Goal: Task Accomplishment & Management: Manage account settings

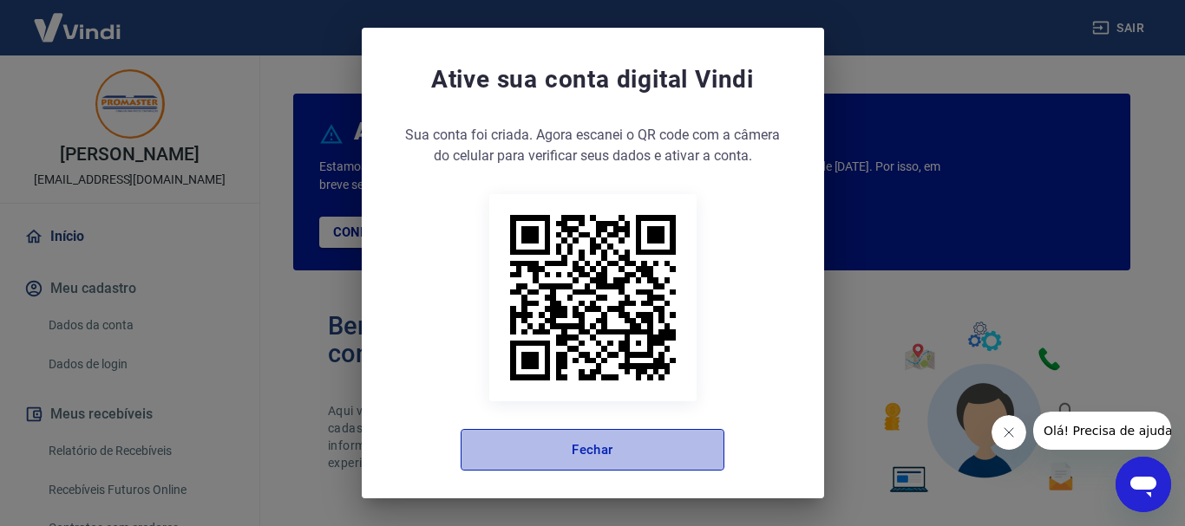
click at [603, 451] on button "Fechar" at bounding box center [592, 450] width 264 height 42
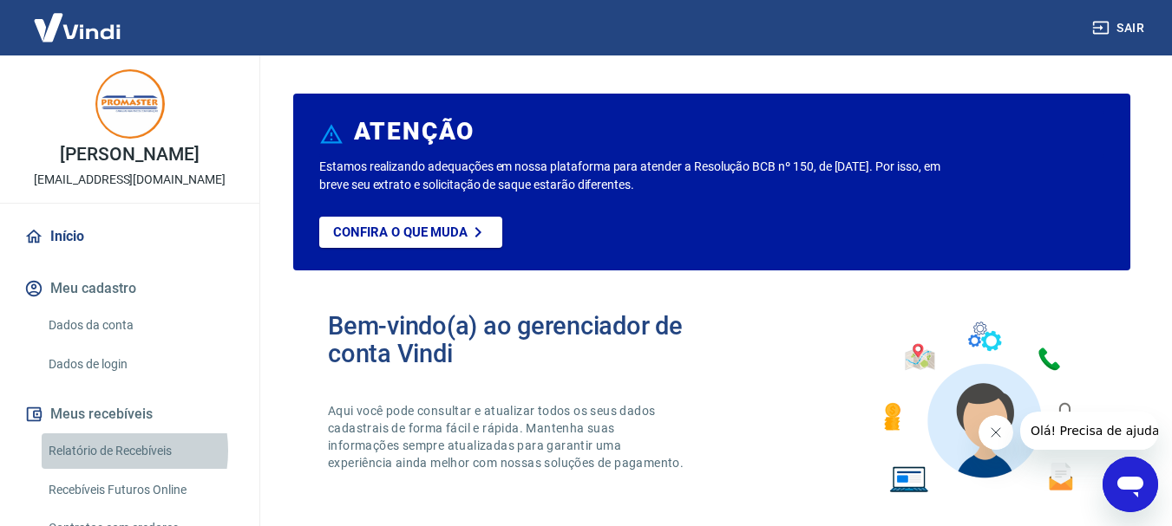
click at [101, 469] on link "Relatório de Recebíveis" at bounding box center [140, 452] width 197 height 36
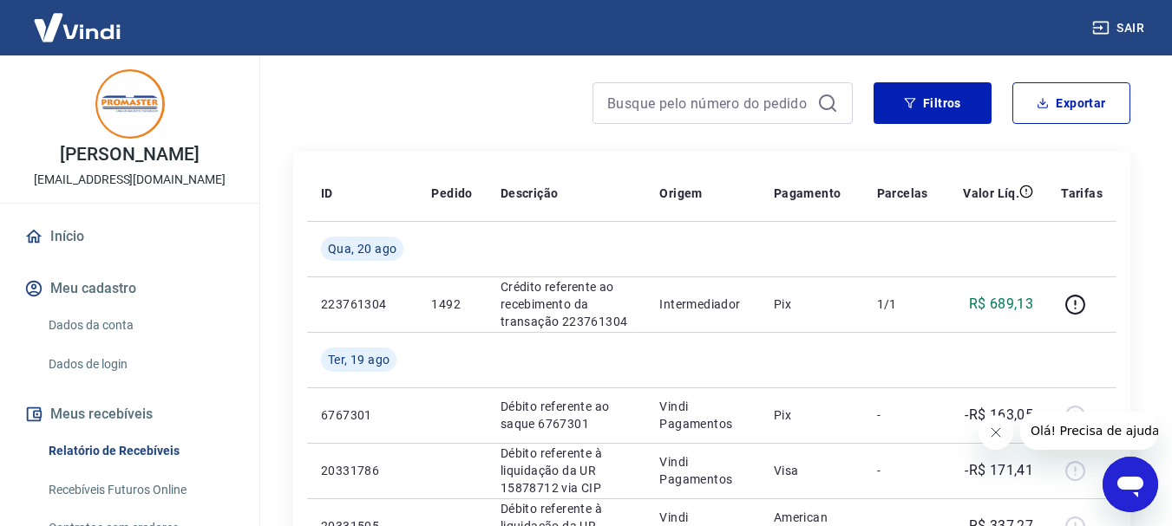
scroll to position [173, 0]
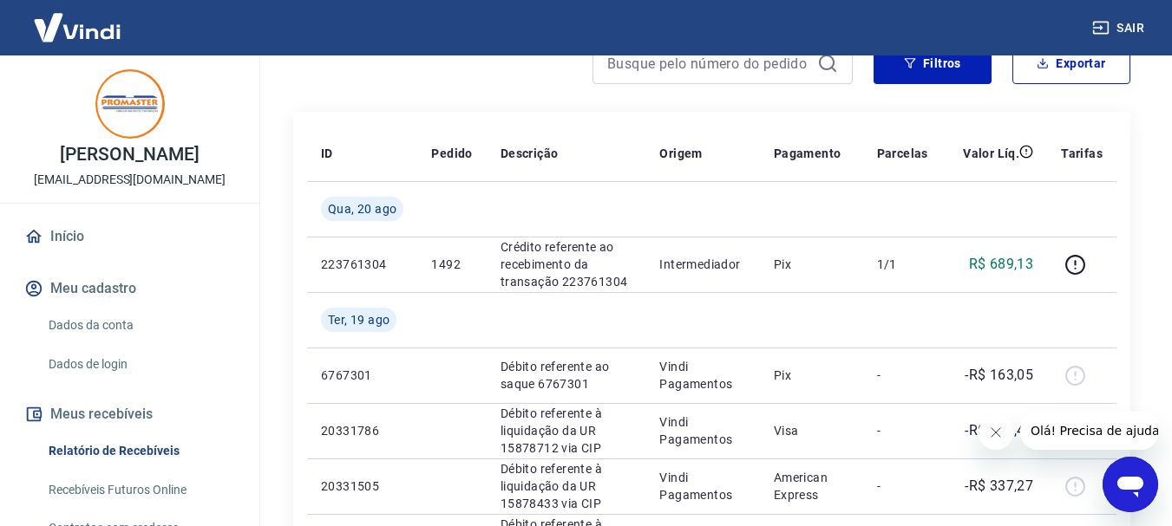
click at [997, 440] on button "Fechar mensagem da empresa" at bounding box center [994, 432] width 35 height 35
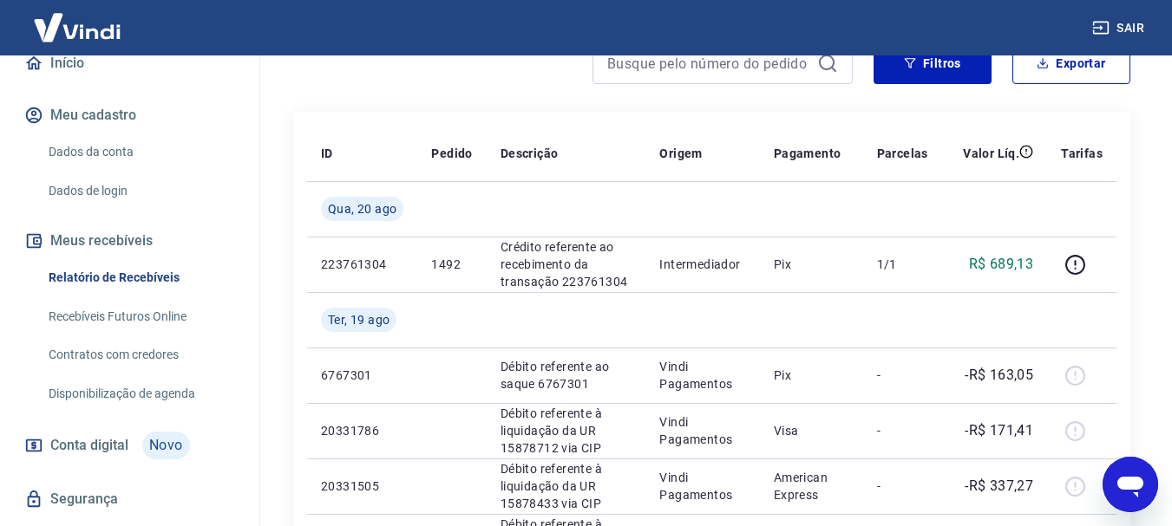
click at [148, 335] on link "Recebíveis Futuros Online" at bounding box center [140, 317] width 197 height 36
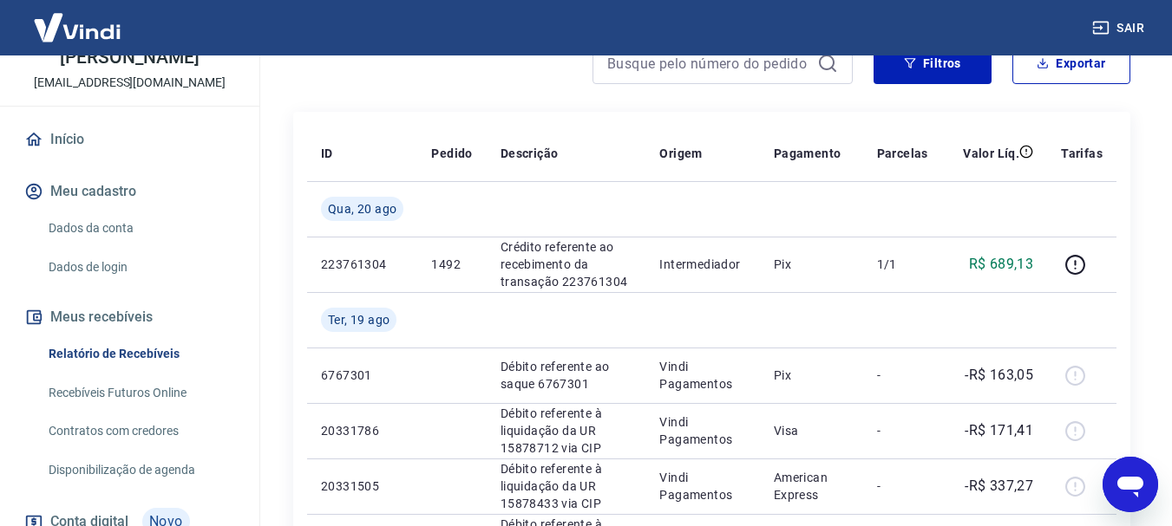
scroll to position [236, 0]
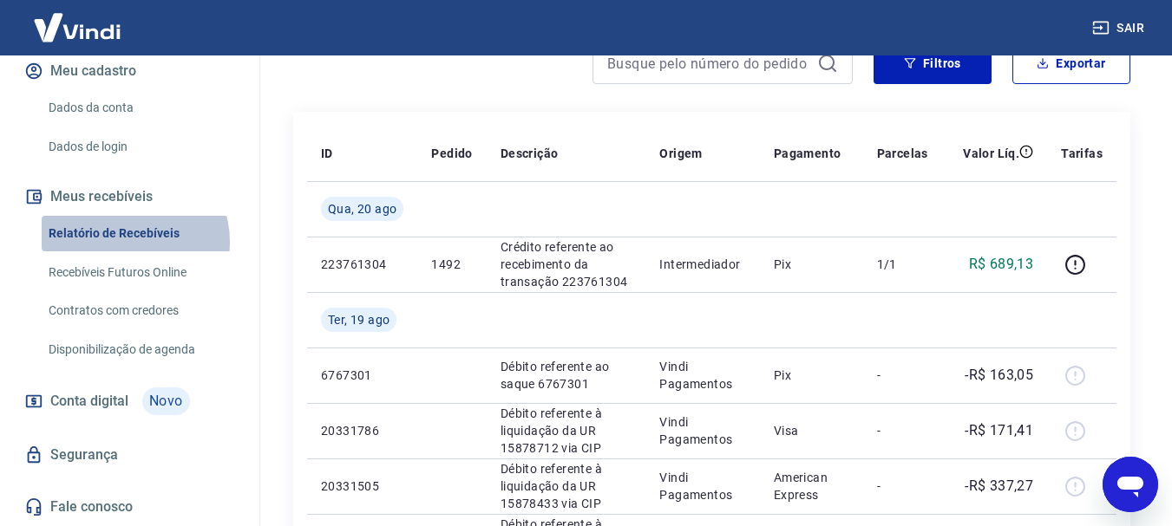
click at [129, 242] on link "Relatório de Recebíveis" at bounding box center [140, 234] width 197 height 36
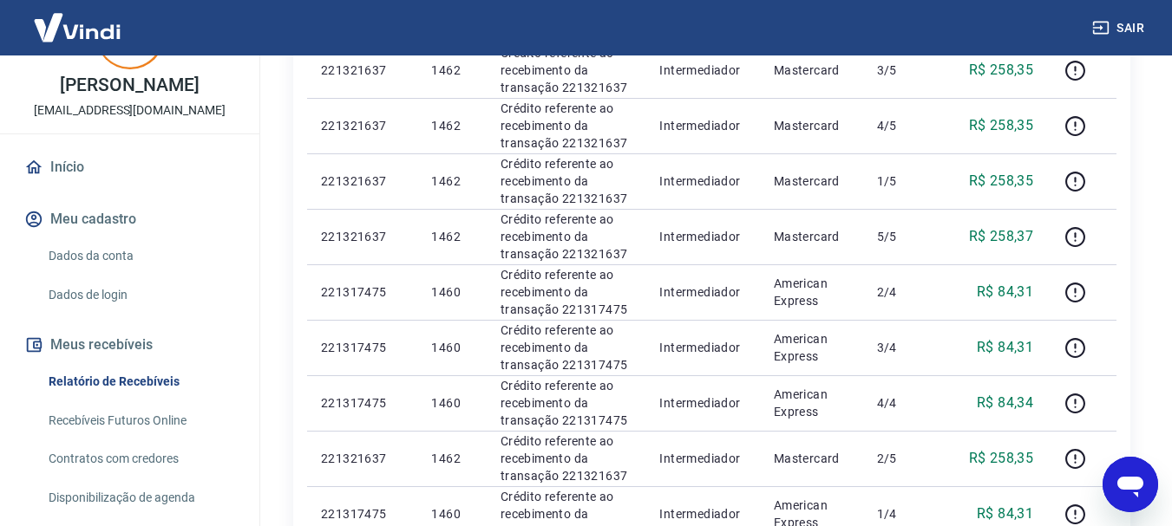
scroll to position [173, 0]
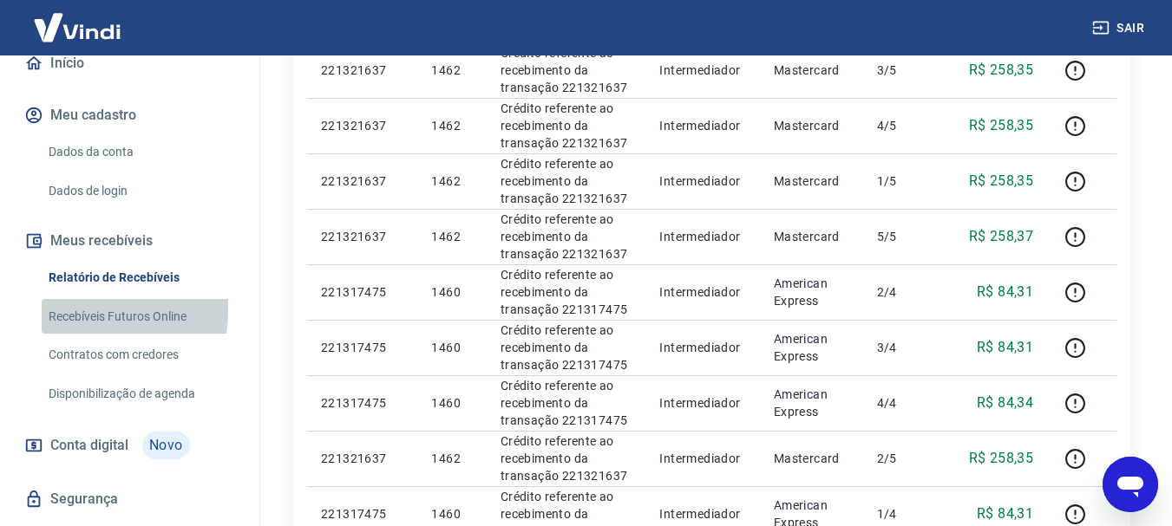
click at [56, 327] on link "Recebíveis Futuros Online" at bounding box center [140, 317] width 197 height 36
